Goal: Information Seeking & Learning: Find specific fact

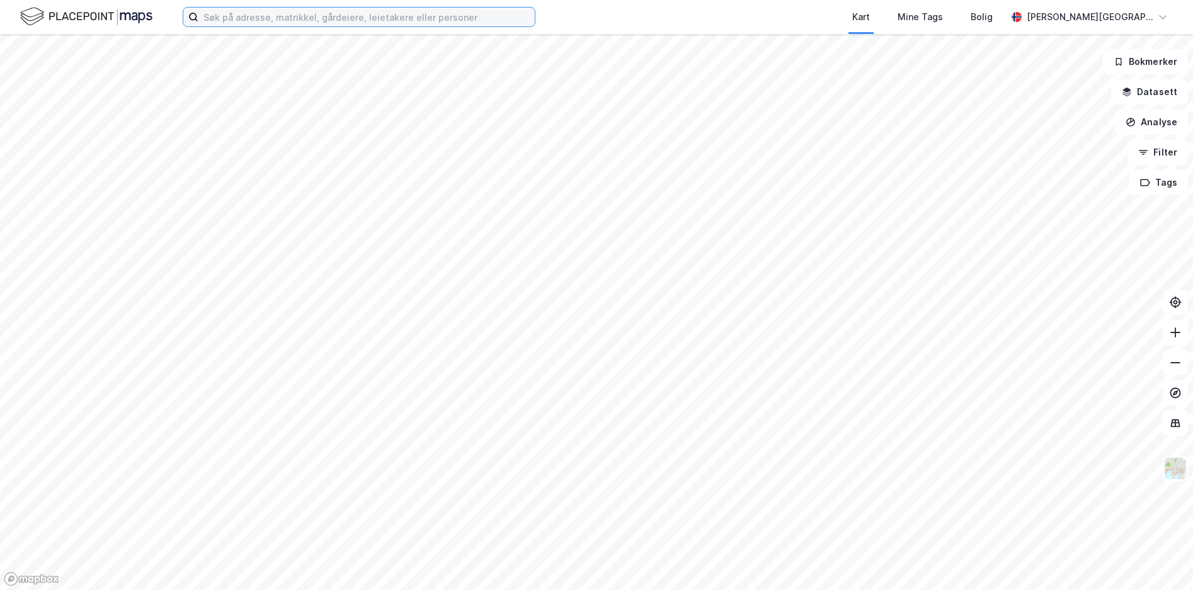
click at [334, 16] on input at bounding box center [366, 17] width 336 height 19
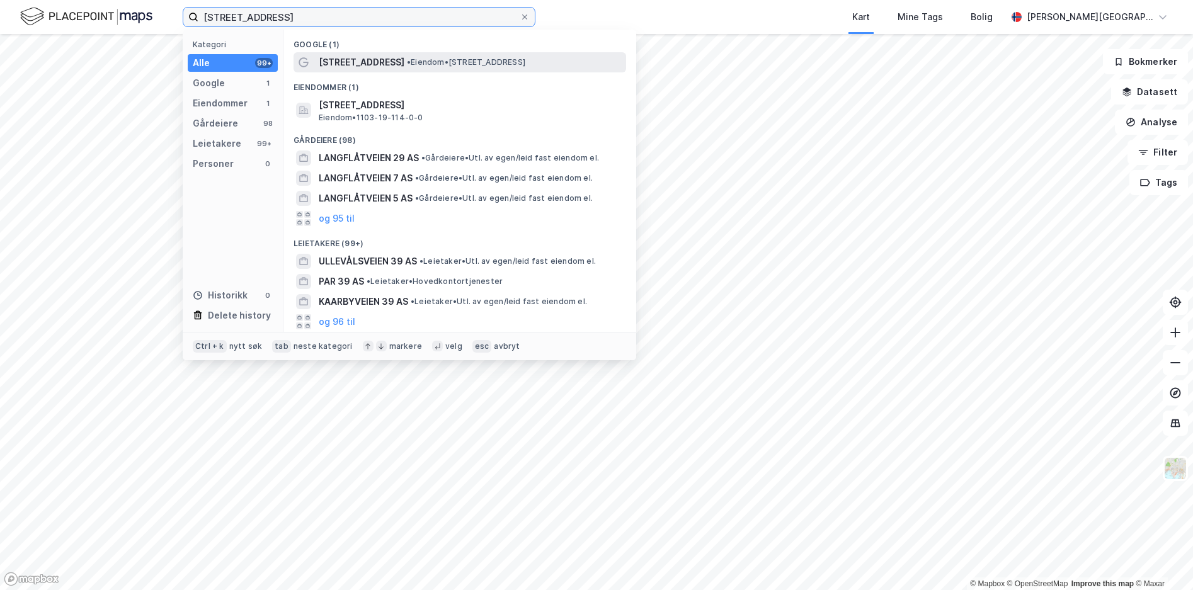
type input "[STREET_ADDRESS]"
click at [407, 56] on div "[STREET_ADDRESS] • Eiendom • [STREET_ADDRESS]" at bounding box center [471, 62] width 305 height 15
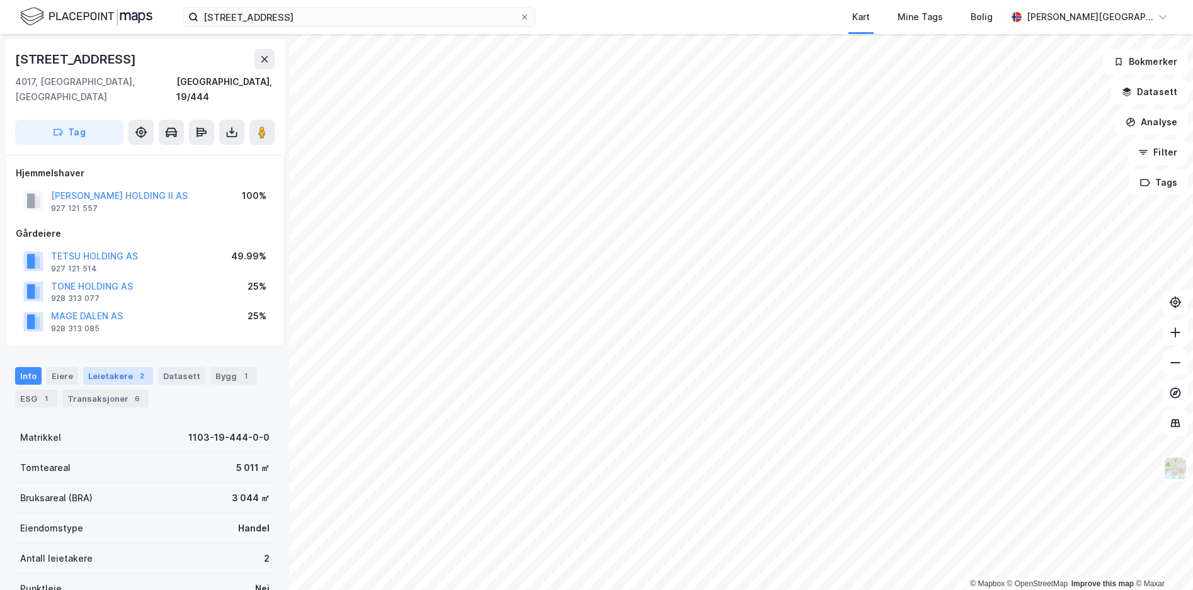
drag, startPoint x: 94, startPoint y: 365, endPoint x: 164, endPoint y: 396, distance: 75.6
click at [95, 367] on div "Leietakere 2" at bounding box center [118, 376] width 70 height 18
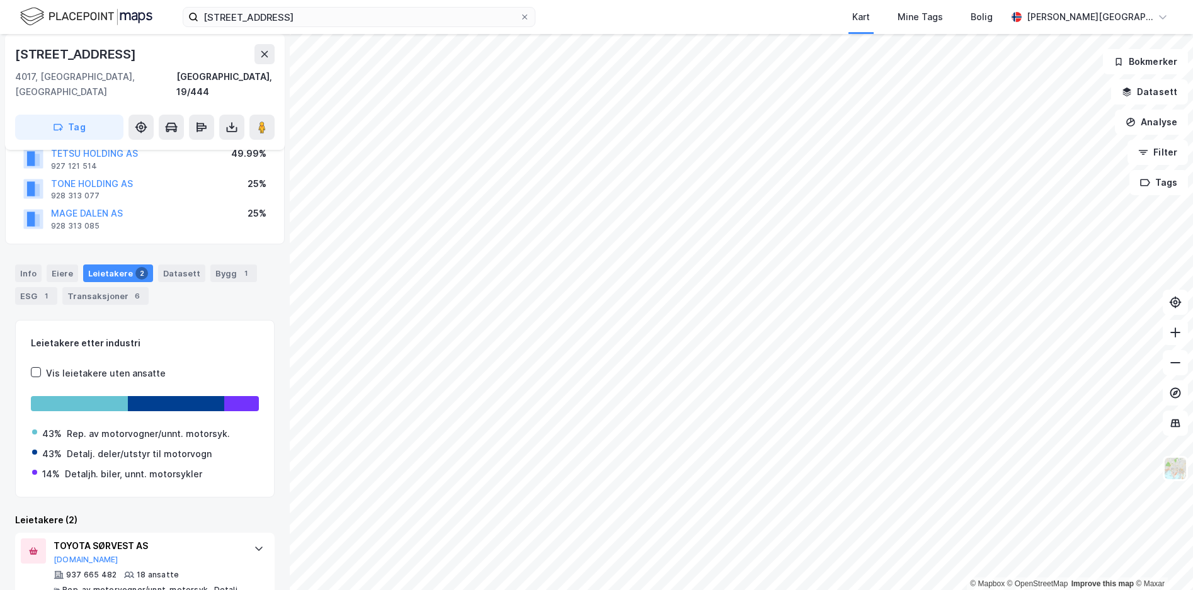
scroll to position [191, 0]
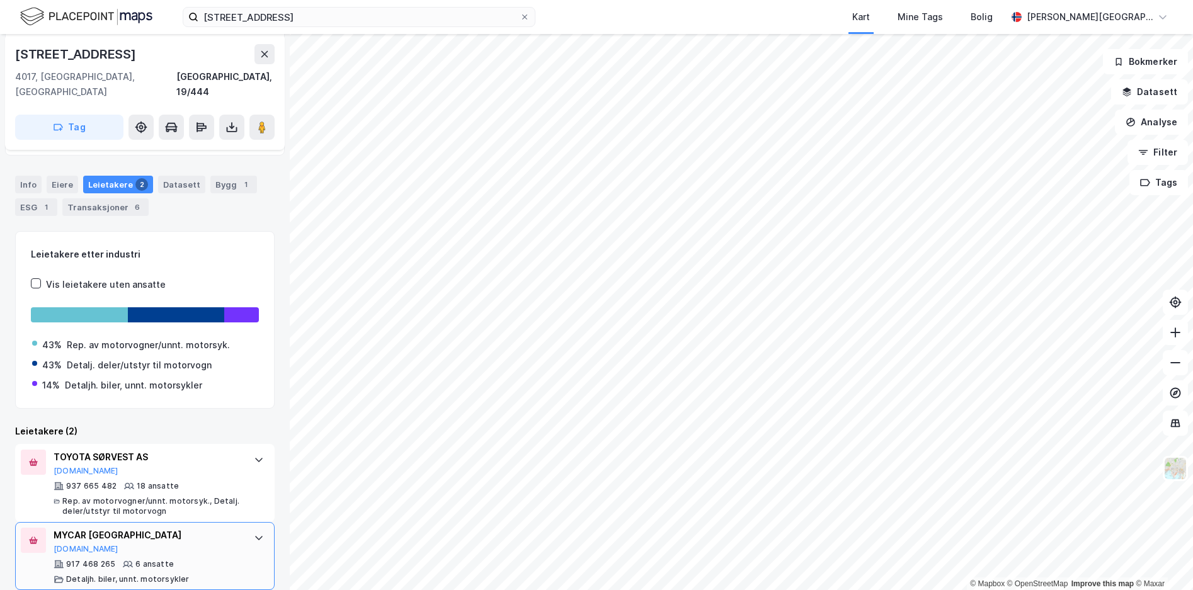
click at [248, 552] on div "MYCAR STAVANGER [DOMAIN_NAME] 917 468 265 6 ansatte Detaljh. biler, unnt. motor…" at bounding box center [144, 556] width 259 height 68
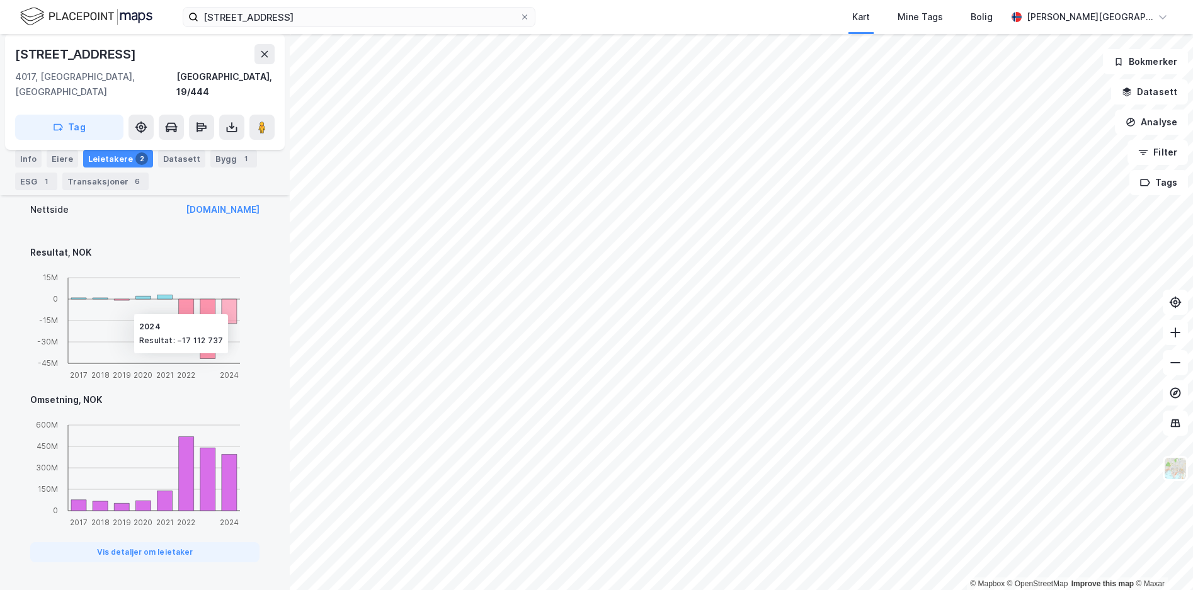
scroll to position [837, 0]
